Goal: Information Seeking & Learning: Compare options

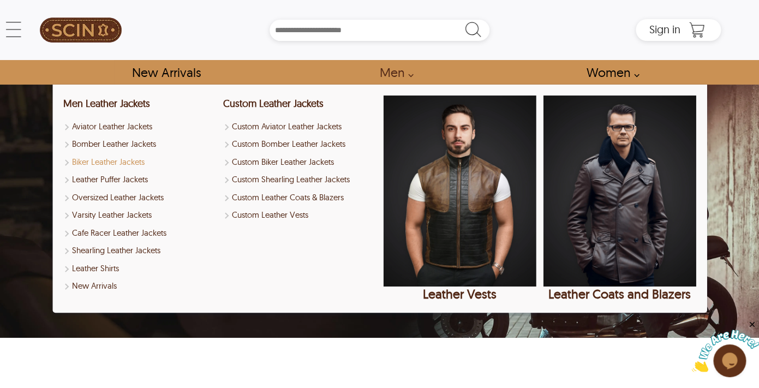
click at [98, 165] on link "Biker Leather Jackets" at bounding box center [139, 162] width 153 height 13
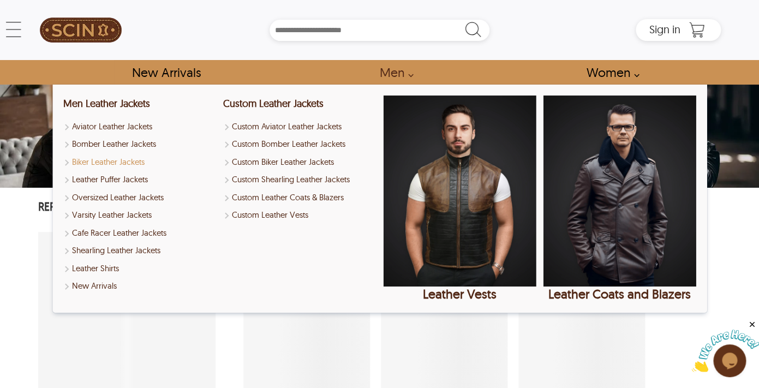
select select "********"
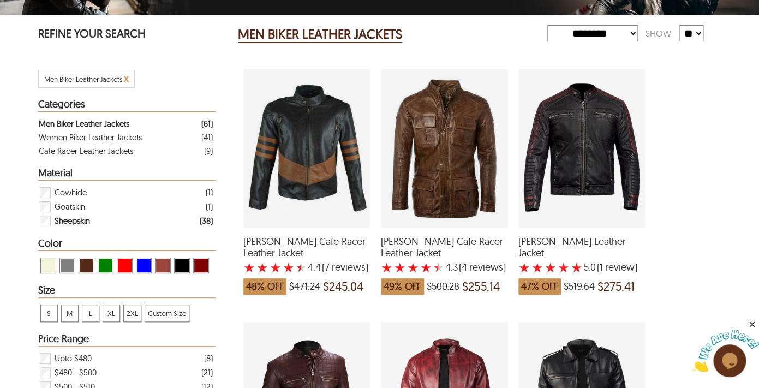
scroll to position [178, 0]
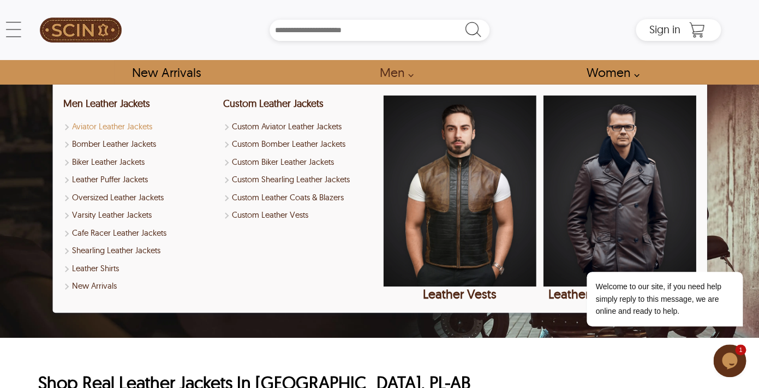
click at [106, 128] on link "Aviator Leather Jackets" at bounding box center [139, 127] width 153 height 13
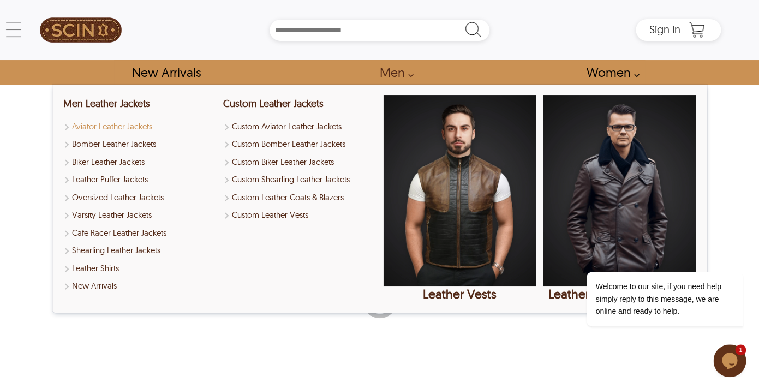
select select "********"
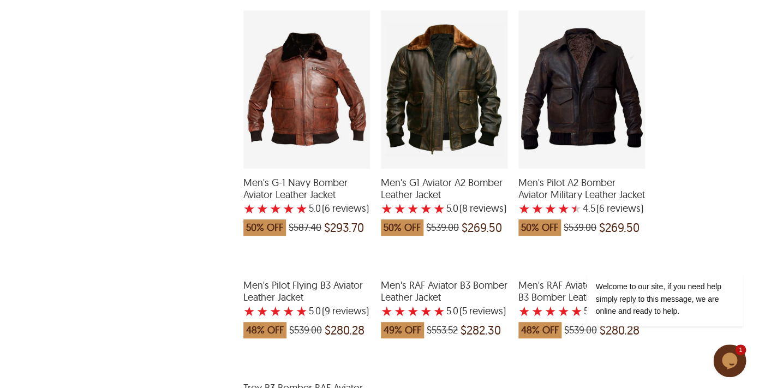
scroll to position [741, 0]
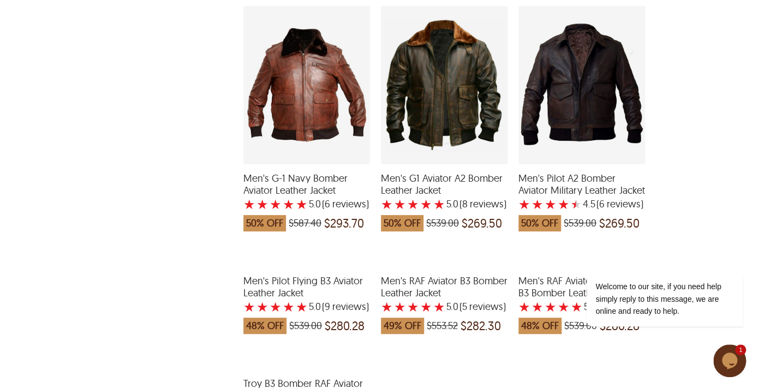
click at [432, 75] on div "Men's G1 Aviator A2 Bomber Leather Jacket with a 5 Star Rating 8 Product Review…" at bounding box center [444, 85] width 127 height 158
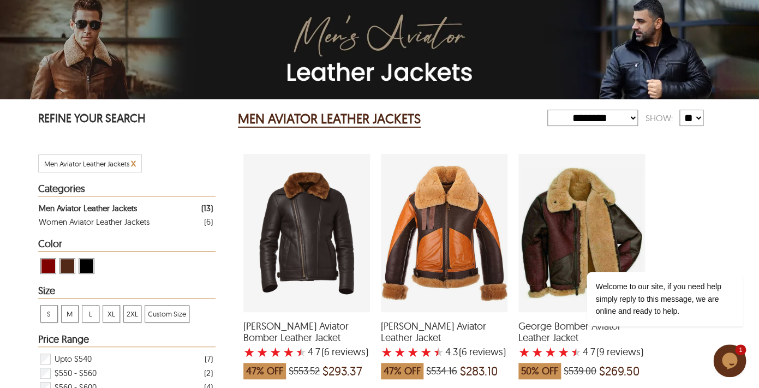
scroll to position [0, 0]
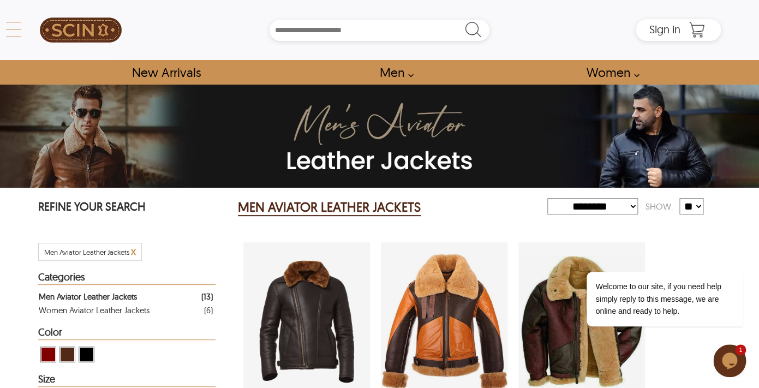
click at [14, 30] on icon at bounding box center [14, 30] width 22 height 22
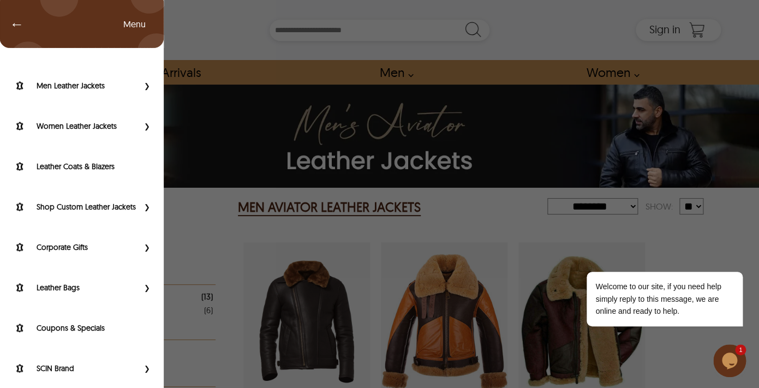
scroll to position [92, 0]
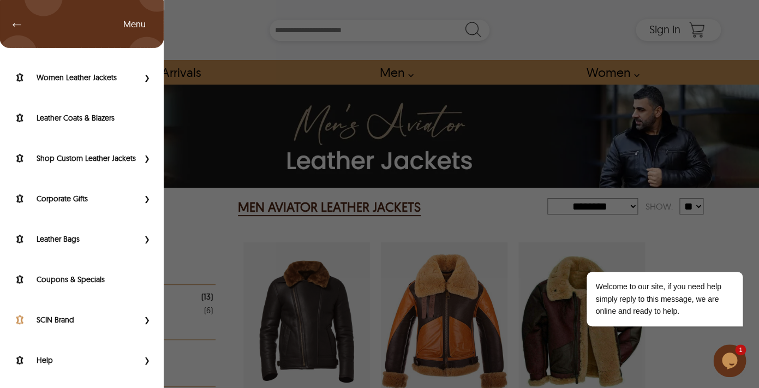
click at [65, 320] on label "SCIN Brand" at bounding box center [88, 319] width 102 height 11
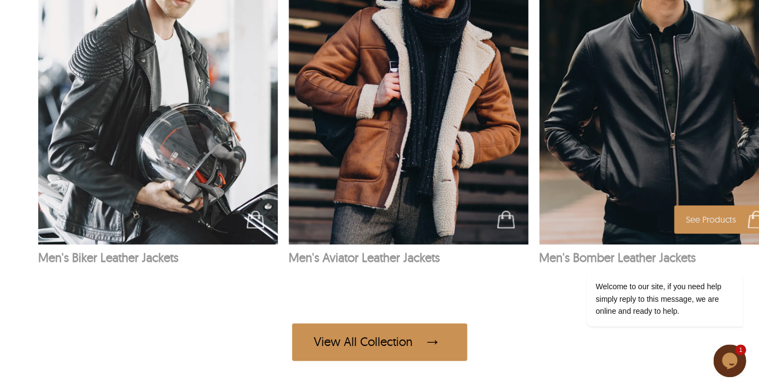
scroll to position [1807, 0]
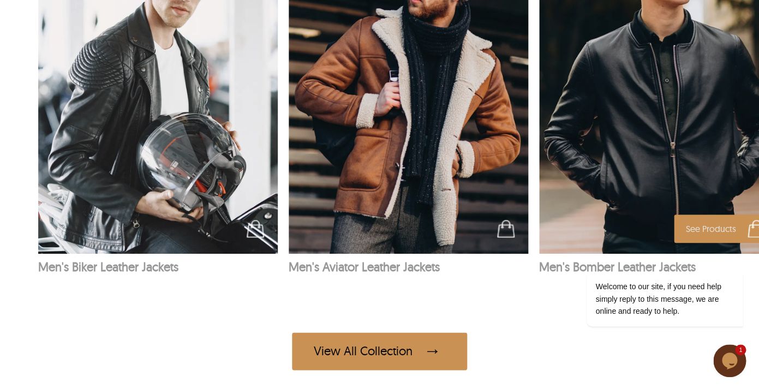
click at [594, 127] on img at bounding box center [659, 74] width 240 height 360
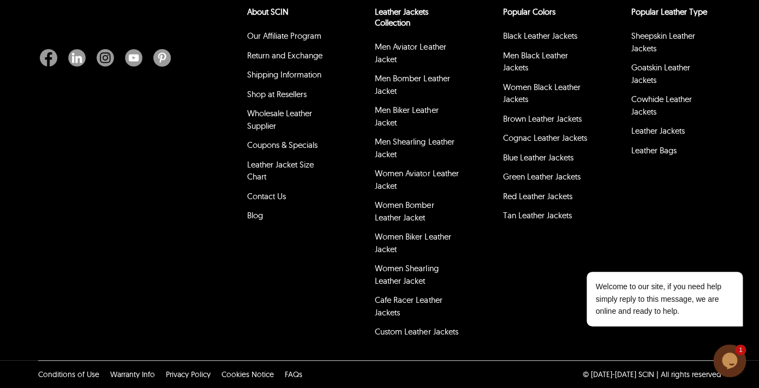
select select "********"
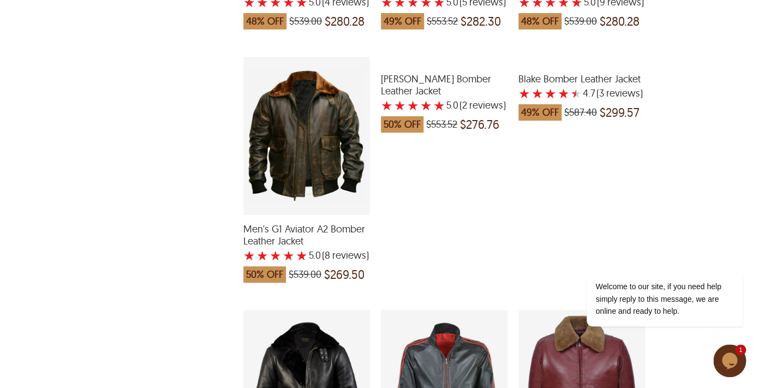
scroll to position [891, 0]
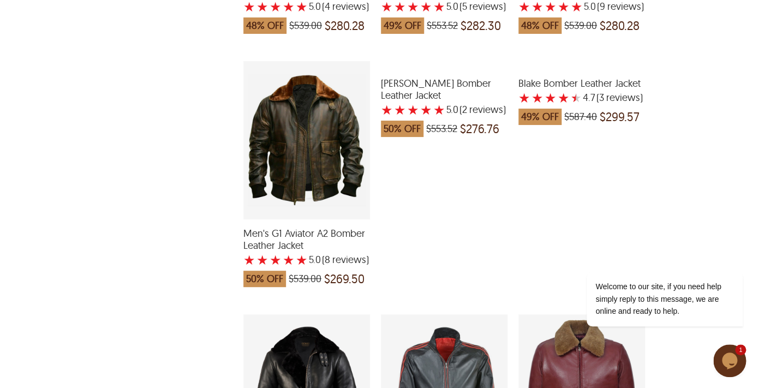
click at [578, 314] on div "Kevin Bomber Leather Jacket with a 5 Star Rating 2 Product Review which was at …" at bounding box center [581, 393] width 127 height 158
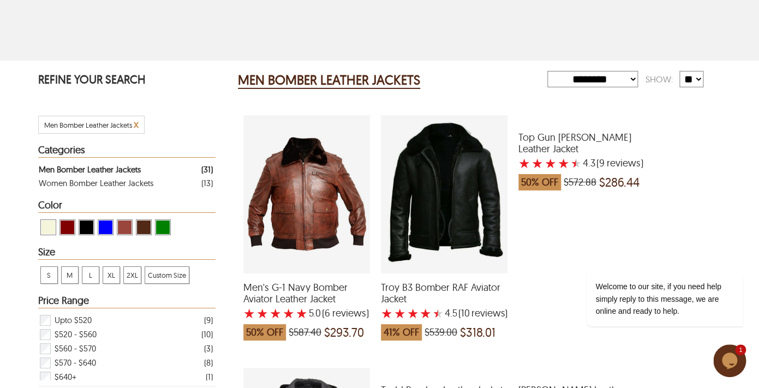
scroll to position [141, 0]
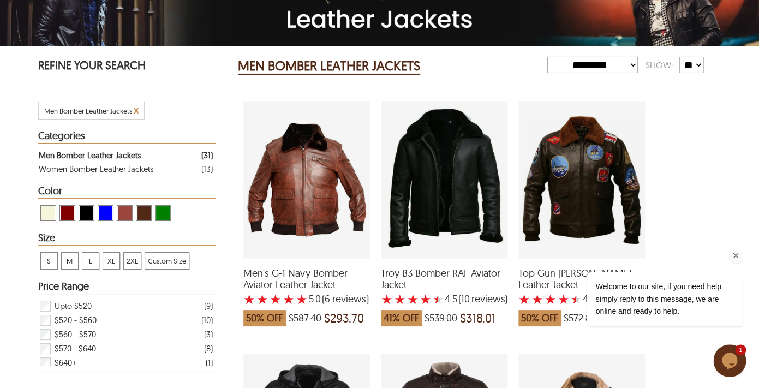
click at [735, 256] on icon "Chat attention grabber" at bounding box center [736, 256] width 10 height 10
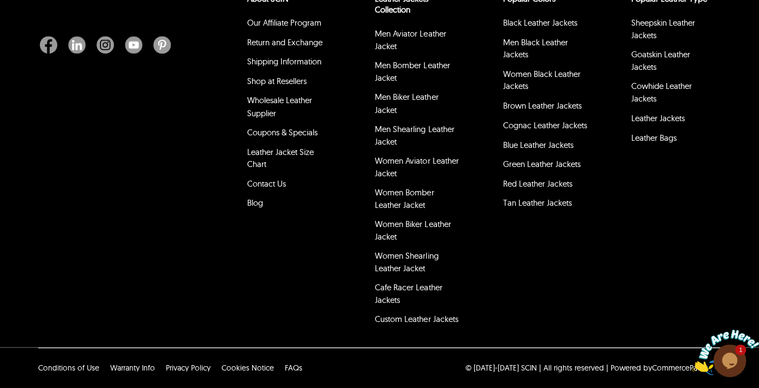
scroll to position [3828, 0]
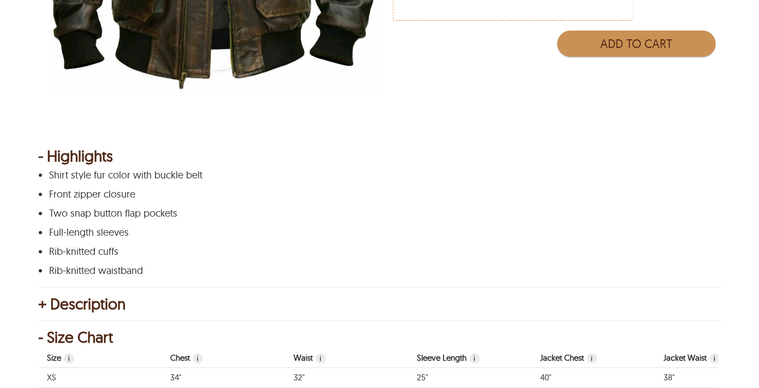
scroll to position [416, 0]
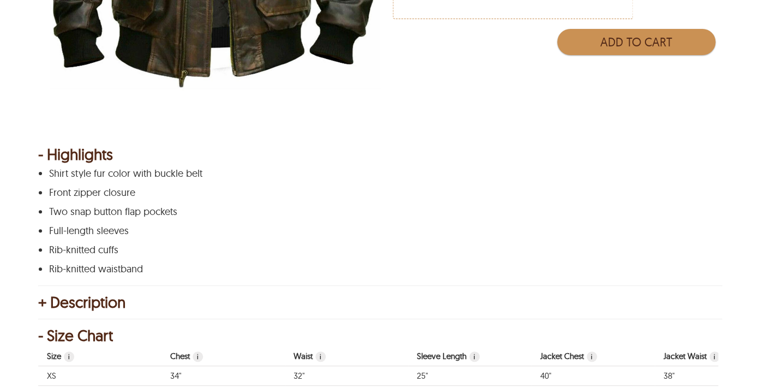
click at [124, 302] on div "+ Description" at bounding box center [379, 302] width 683 height 11
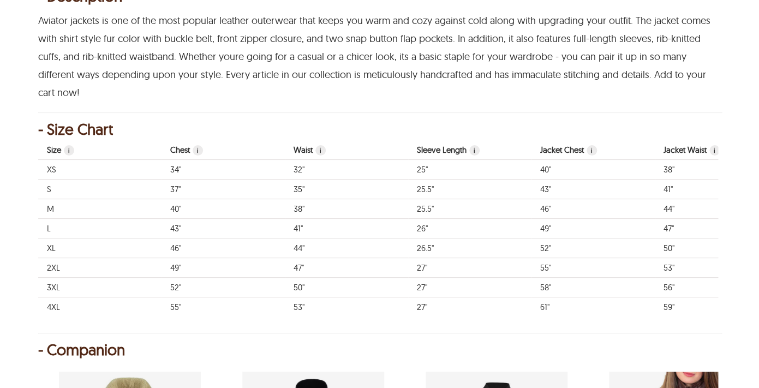
scroll to position [723, 0]
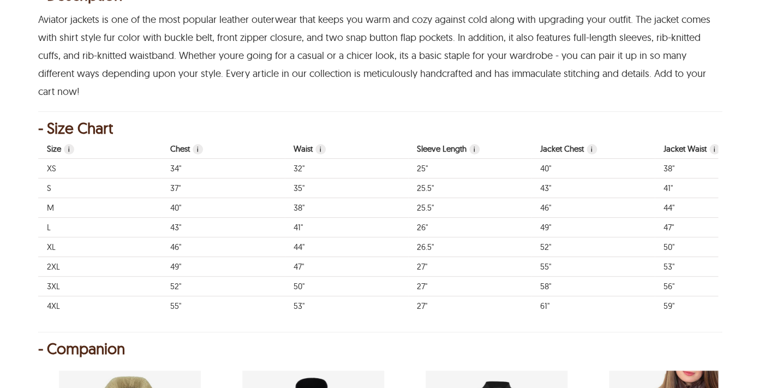
click at [199, 144] on span "i" at bounding box center [198, 149] width 10 height 10
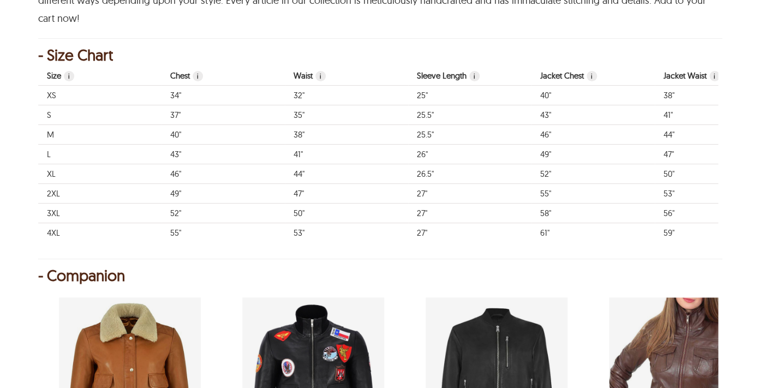
scroll to position [819, 0]
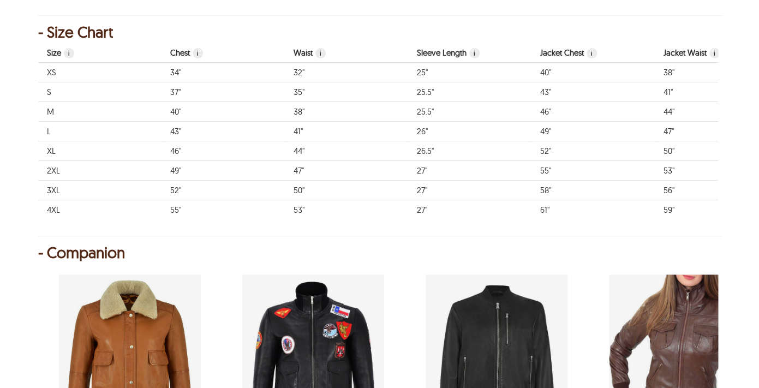
click at [198, 48] on span "i" at bounding box center [198, 53] width 10 height 10
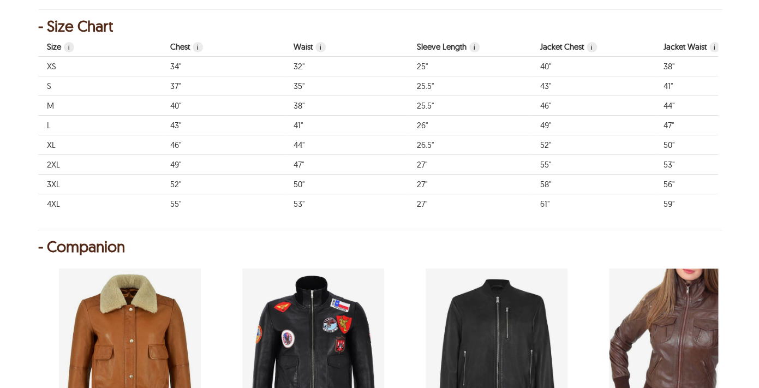
scroll to position [775, 0]
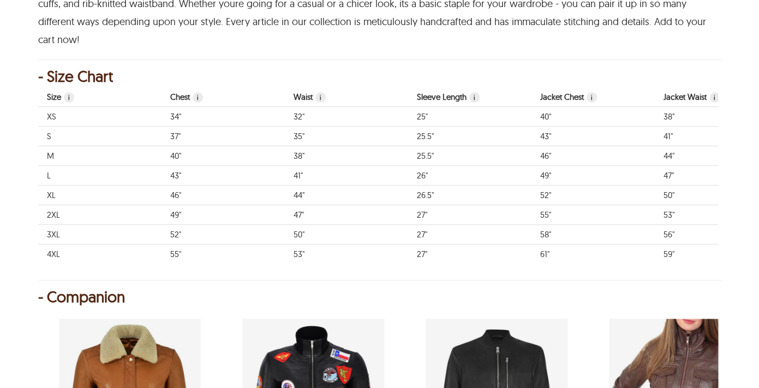
click at [198, 92] on span "i" at bounding box center [198, 97] width 10 height 10
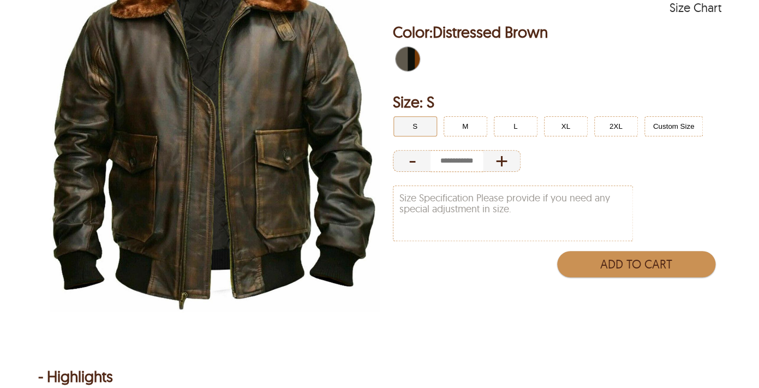
scroll to position [0, 0]
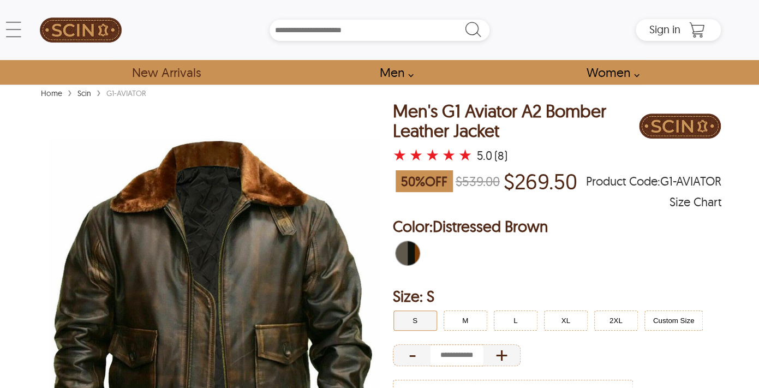
click at [170, 70] on link "New Arrivals" at bounding box center [165, 72] width 93 height 25
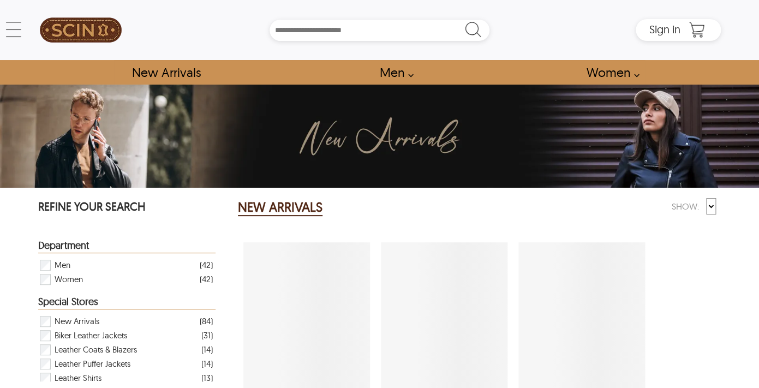
select select "********"
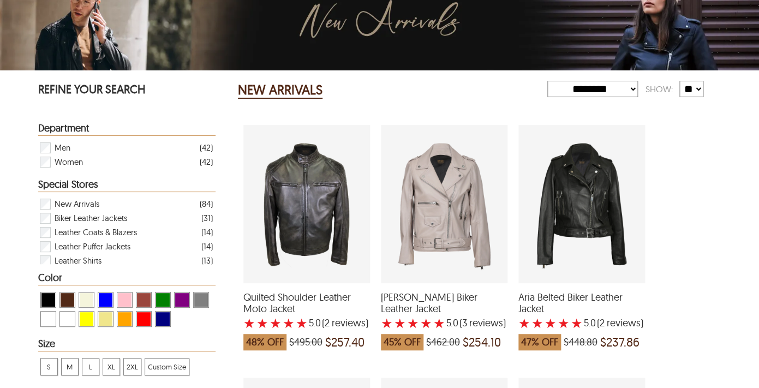
scroll to position [118, 0]
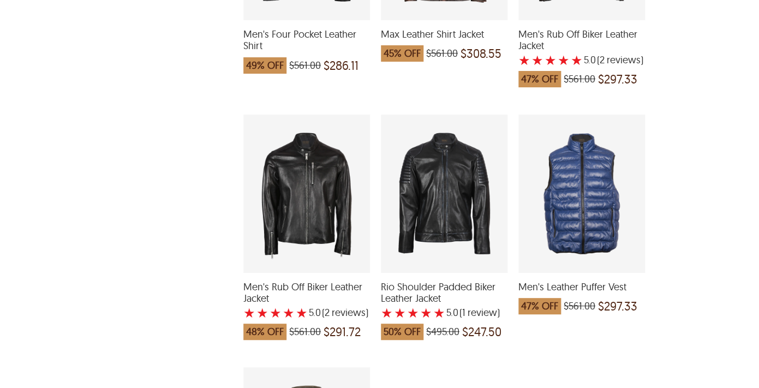
scroll to position [1479, 0]
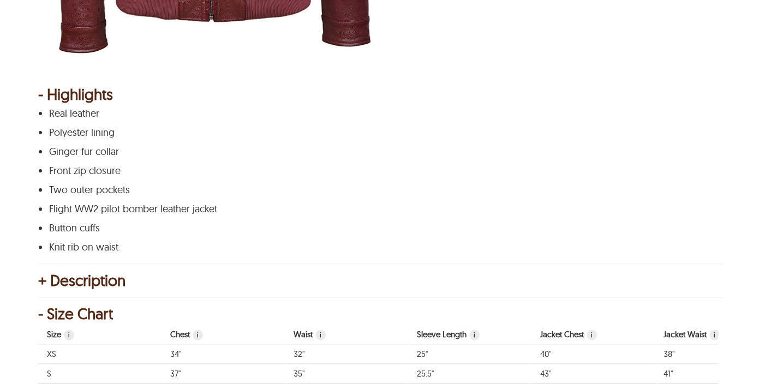
scroll to position [490, 0]
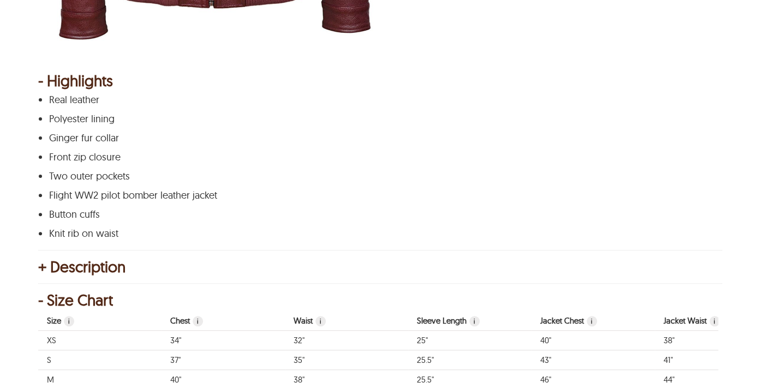
click at [80, 269] on div "+ Description" at bounding box center [379, 266] width 683 height 11
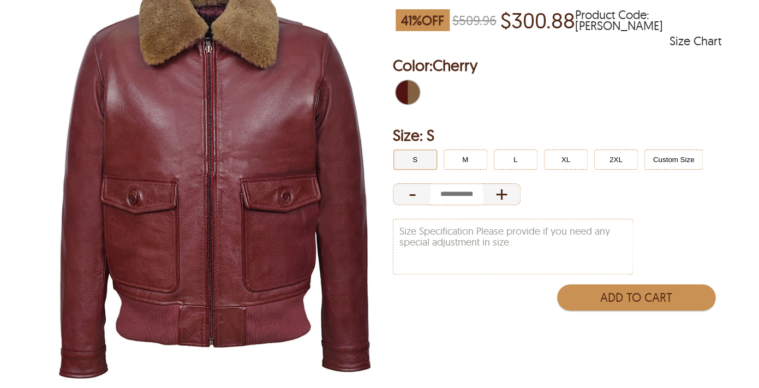
scroll to position [152, 0]
click at [255, 190] on img at bounding box center [214, 171] width 353 height 442
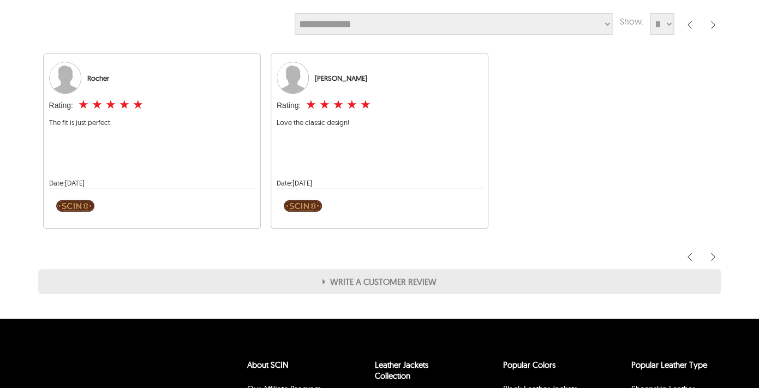
scroll to position [1801, 0]
